Goal: Task Accomplishment & Management: Use online tool/utility

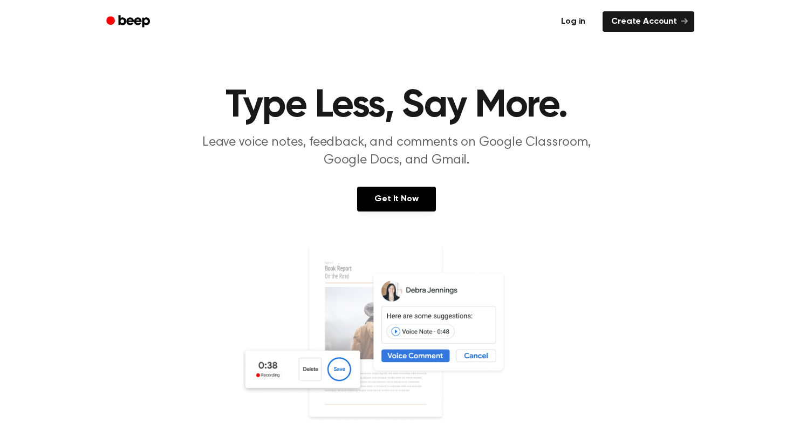
click at [568, 28] on link "Log in" at bounding box center [574, 21] width 46 height 25
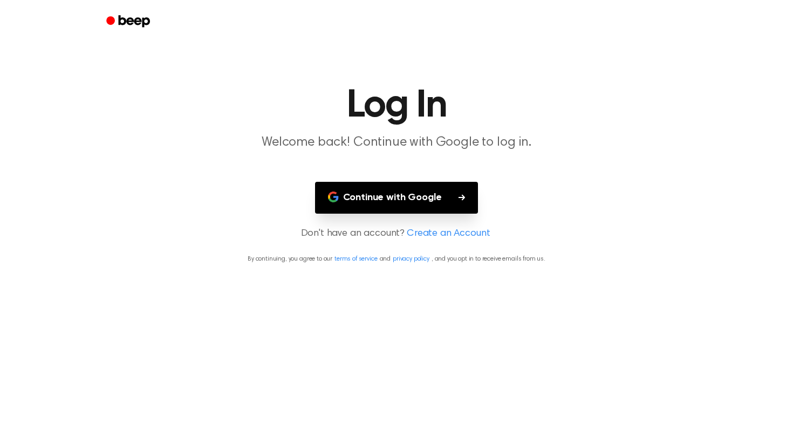
click at [432, 186] on button "Continue with Google" at bounding box center [397, 198] width 164 height 32
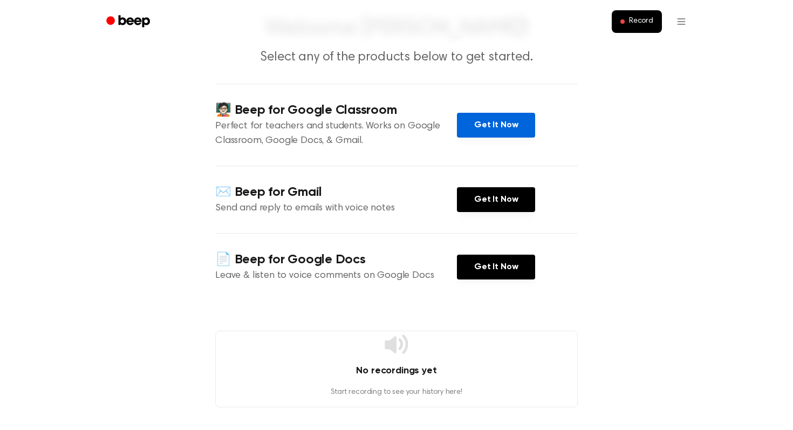
scroll to position [73, 0]
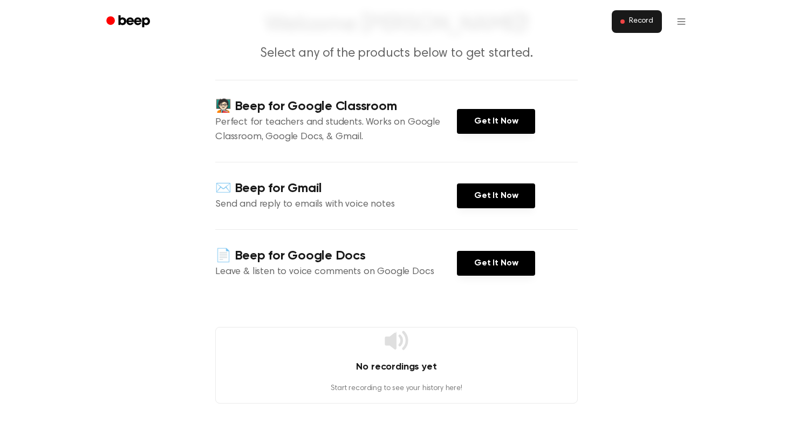
click at [616, 32] on button "Record" at bounding box center [637, 21] width 50 height 23
